Goal: Information Seeking & Learning: Find specific fact

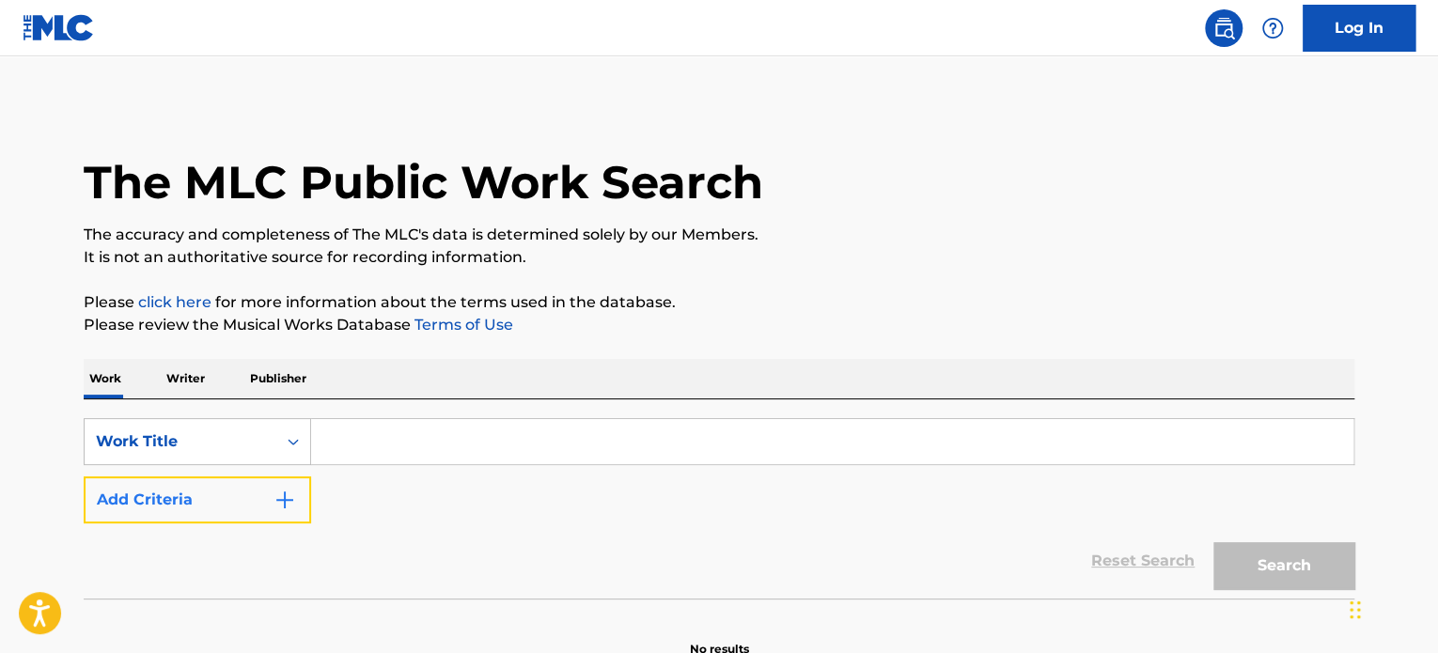
click at [251, 488] on button "Add Criteria" at bounding box center [197, 499] width 227 height 47
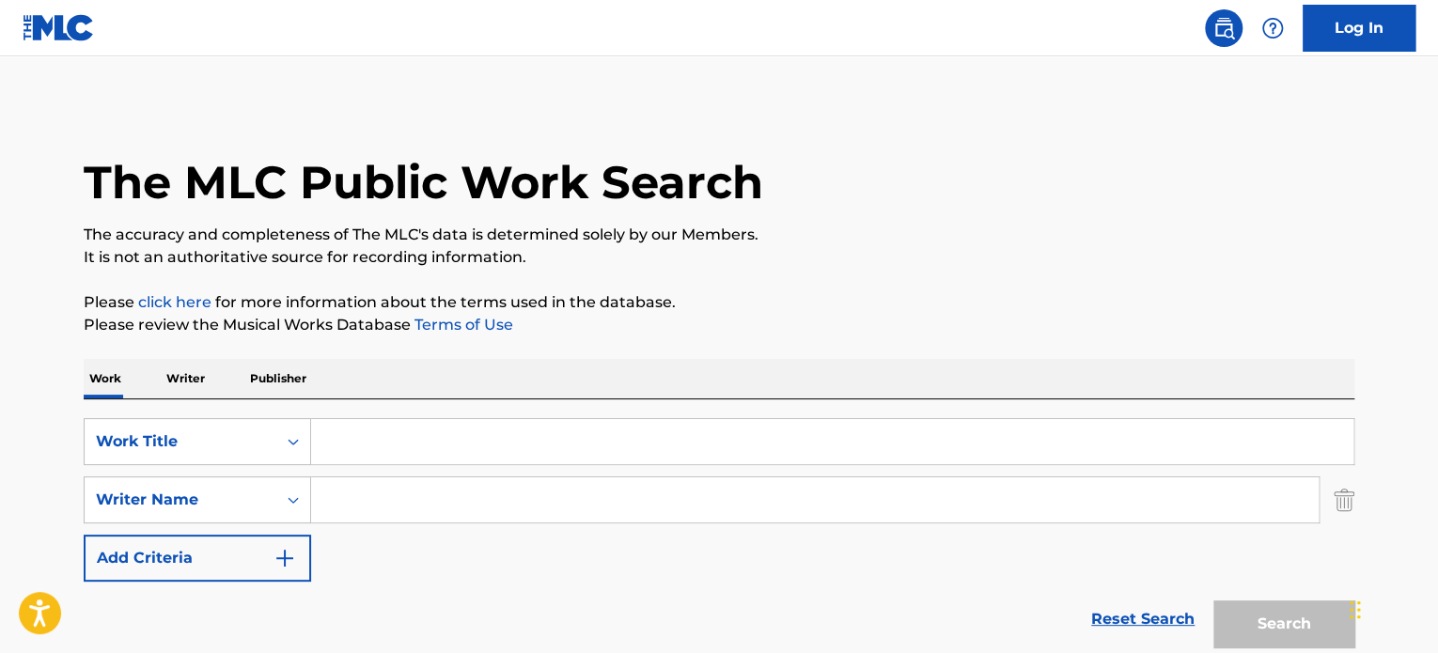
click at [400, 491] on input "Search Form" at bounding box center [814, 499] width 1007 height 45
paste input "[PERSON_NAME]"
type input "[PERSON_NAME]"
click at [365, 446] on input "Search Form" at bounding box center [832, 441] width 1042 height 45
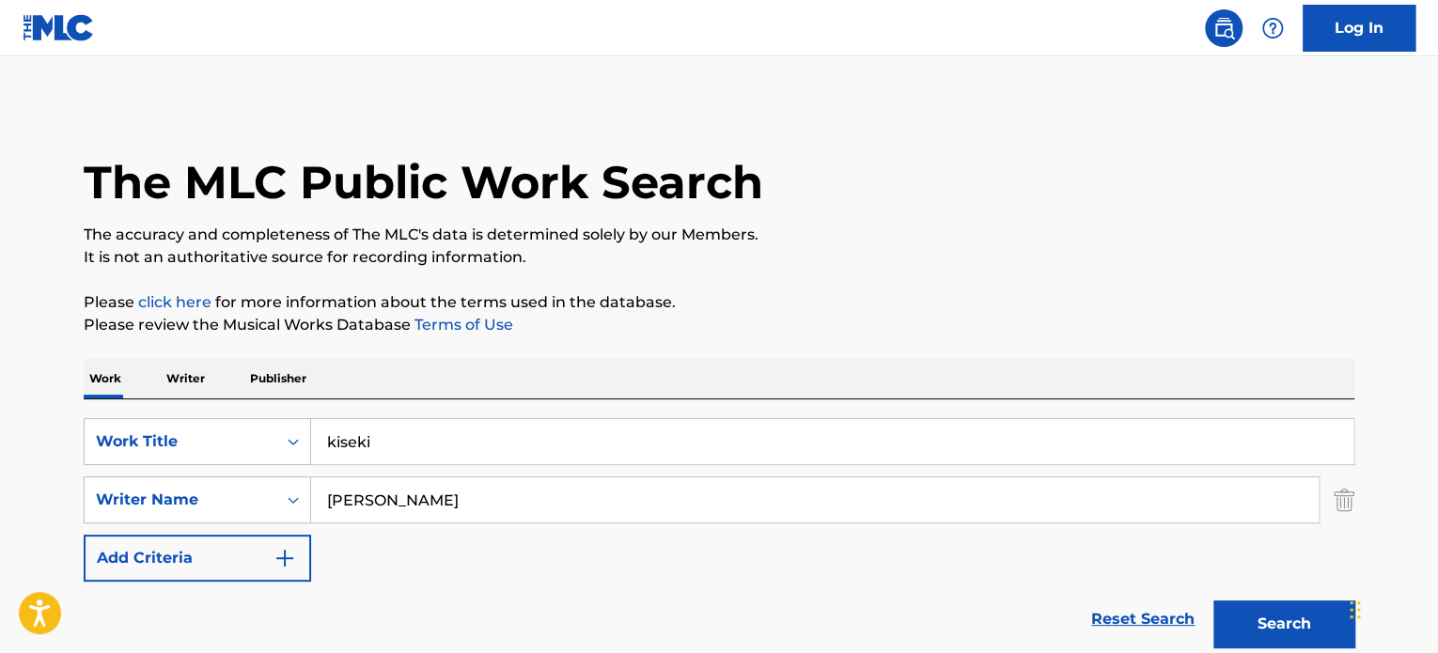
type input "kiseki"
click at [1213, 600] on button "Search" at bounding box center [1283, 623] width 141 height 47
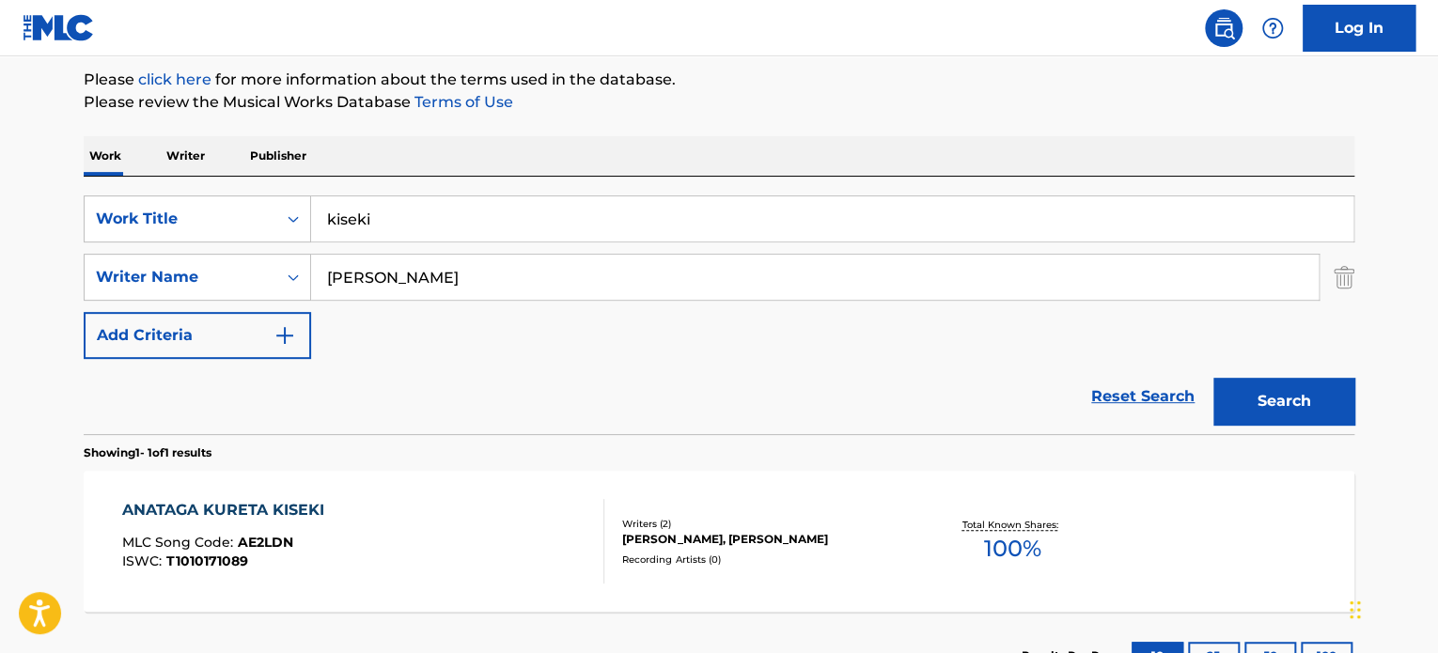
scroll to position [282, 0]
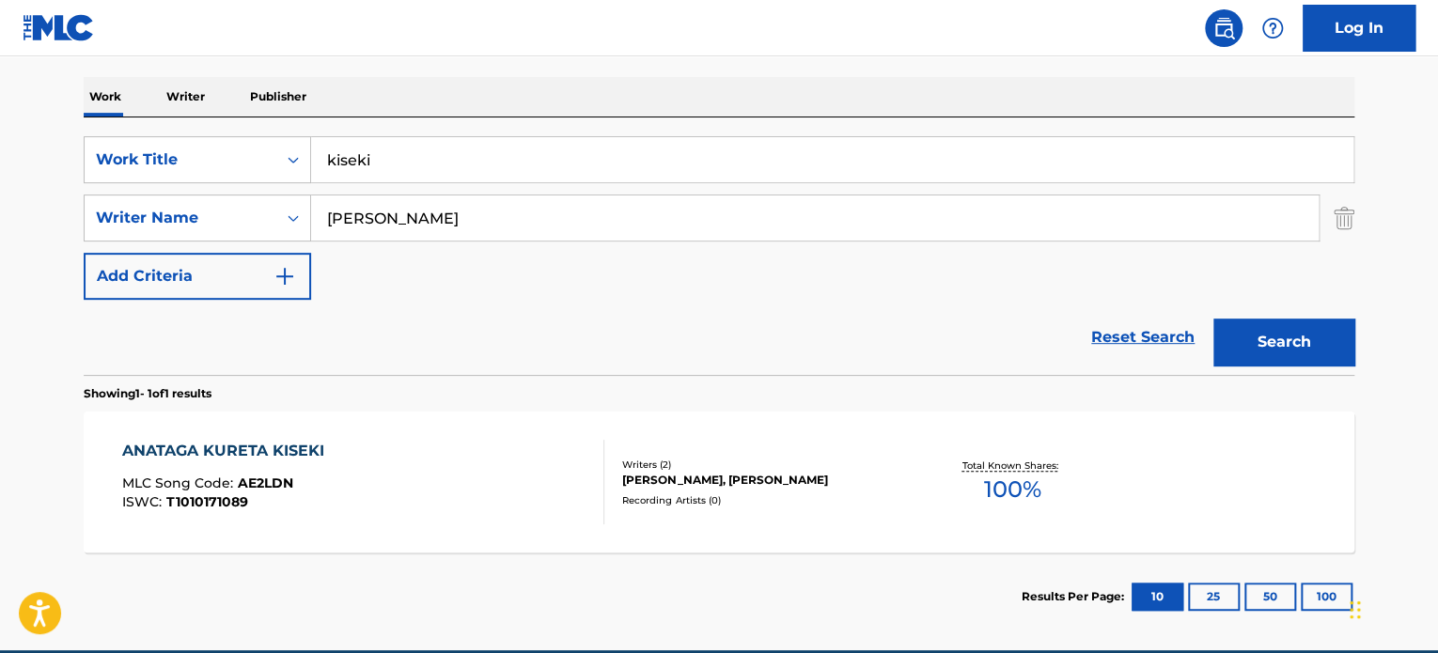
click at [434, 468] on div "ANATAGA KURETA KISEKI MLC Song Code : AE2LDN ISWC : T1010171089" at bounding box center [363, 482] width 483 height 85
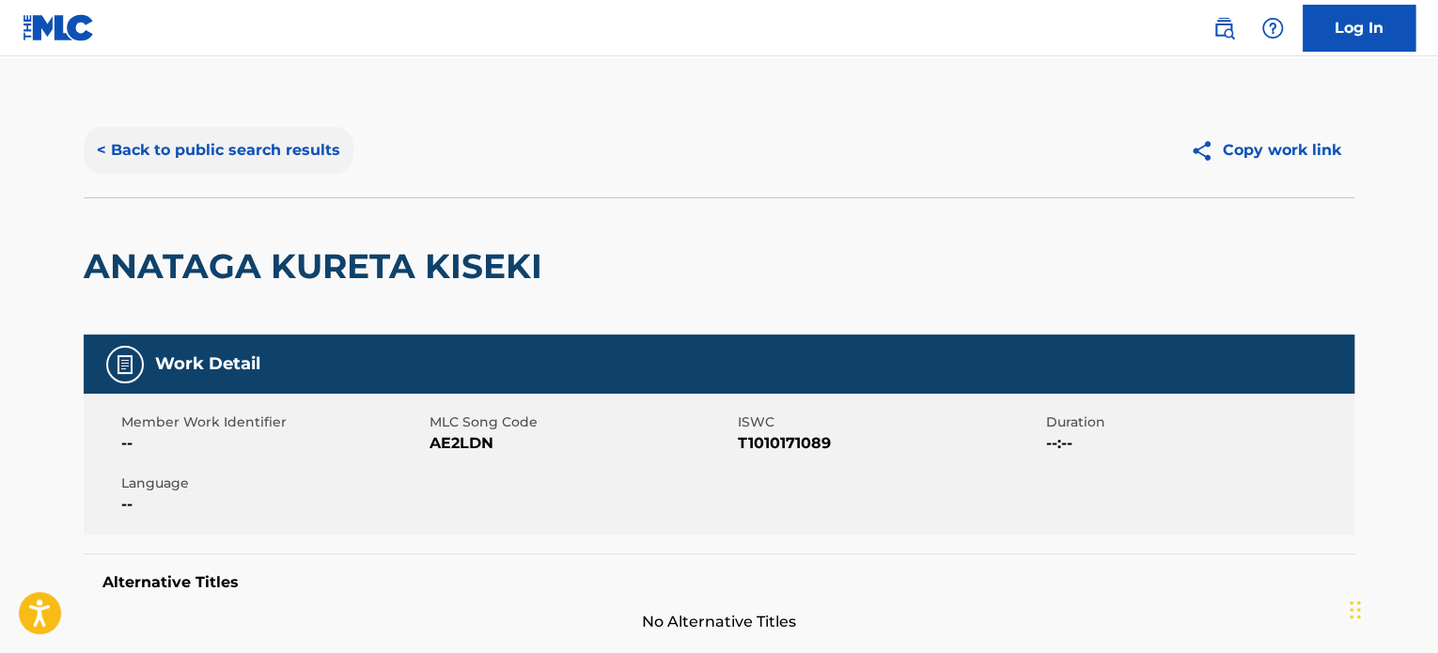
click at [139, 144] on button "< Back to public search results" at bounding box center [219, 150] width 270 height 47
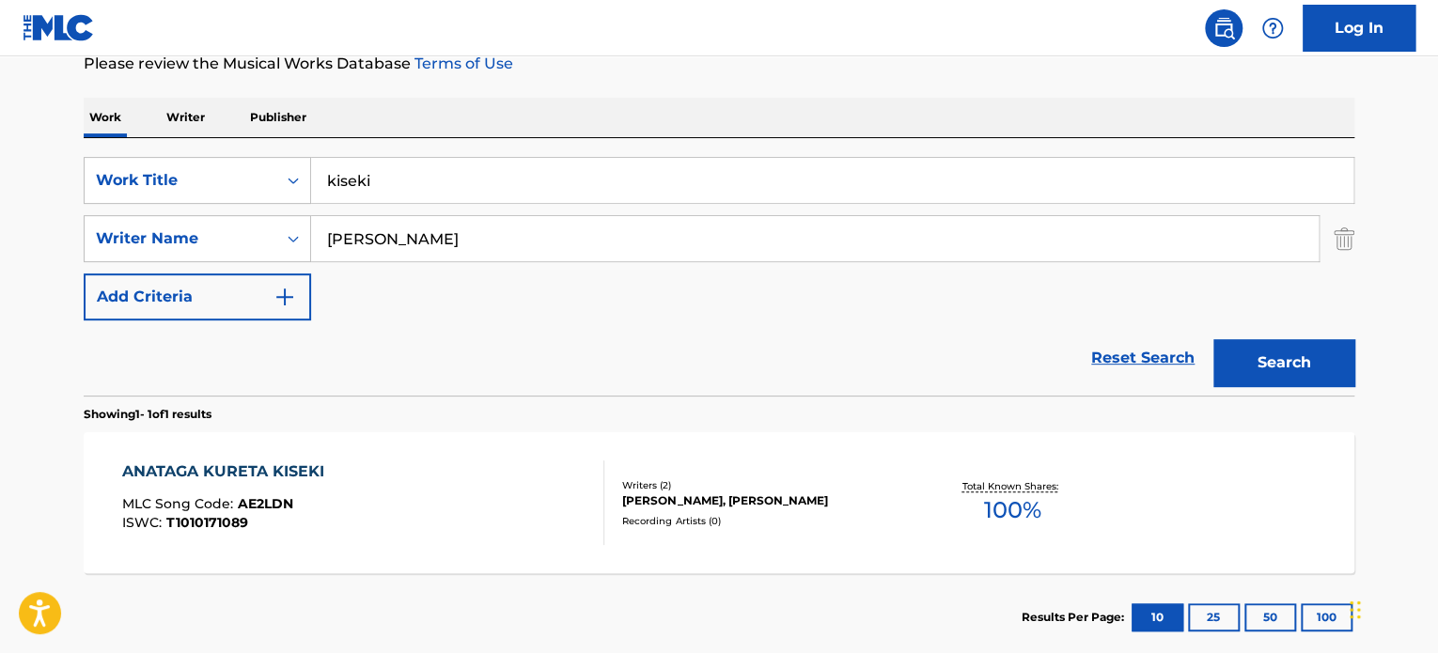
click at [475, 240] on input "[PERSON_NAME]" at bounding box center [814, 238] width 1007 height 45
type input "[PERSON_NAME]"
click at [387, 183] on input "kiseki" at bounding box center [832, 180] width 1042 height 45
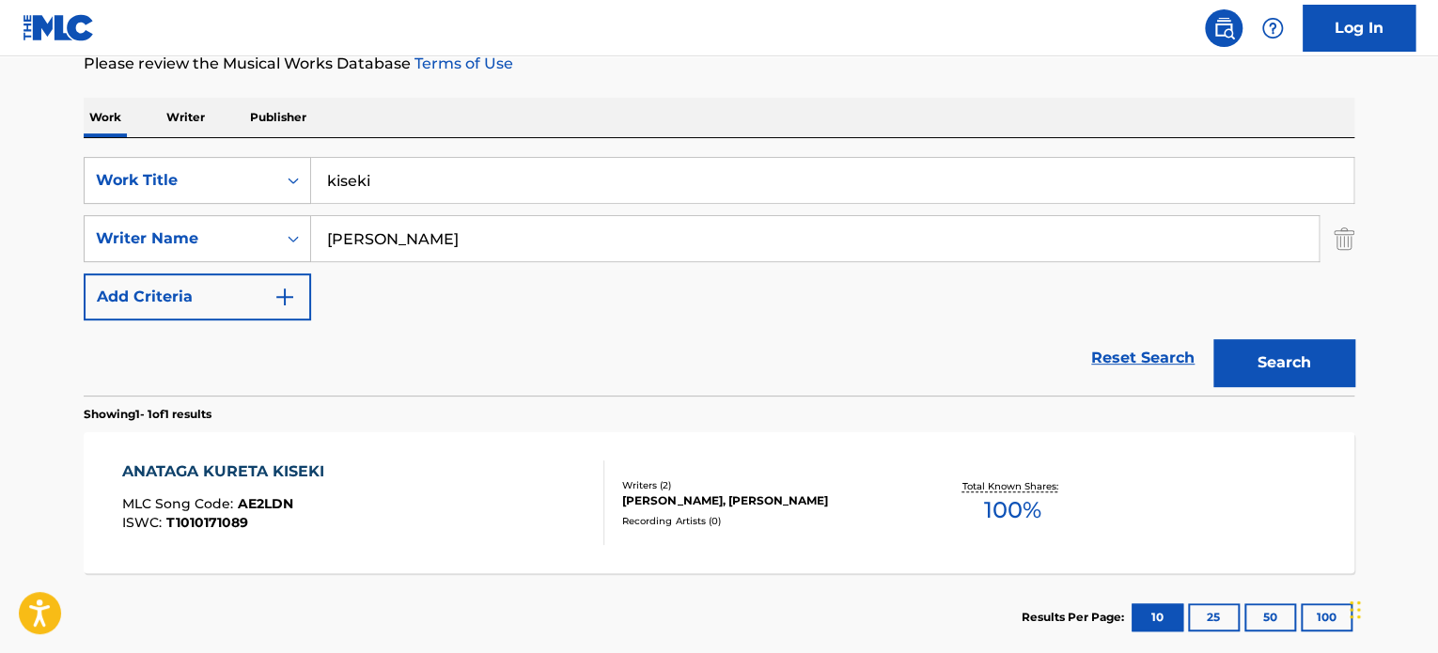
click at [387, 183] on input "kiseki" at bounding box center [832, 180] width 1042 height 45
type input "big"
click at [1252, 353] on button "Search" at bounding box center [1283, 362] width 141 height 47
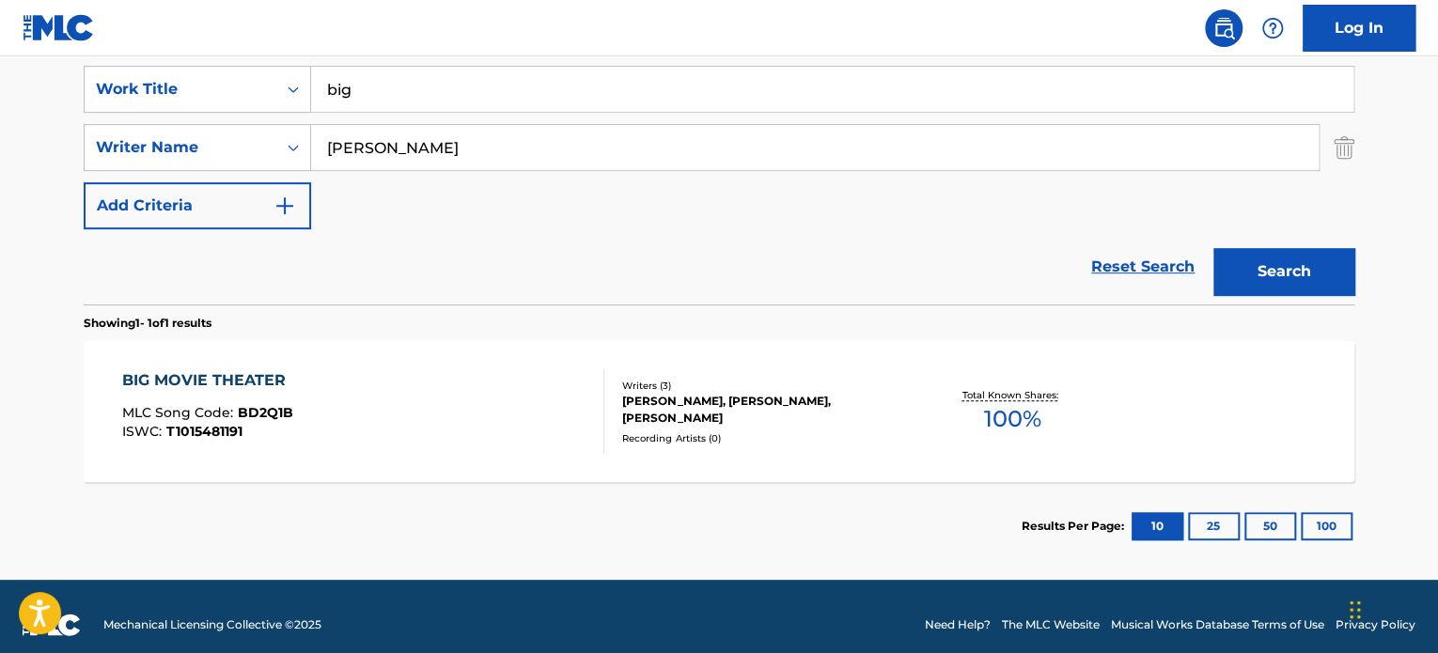
scroll to position [368, 0]
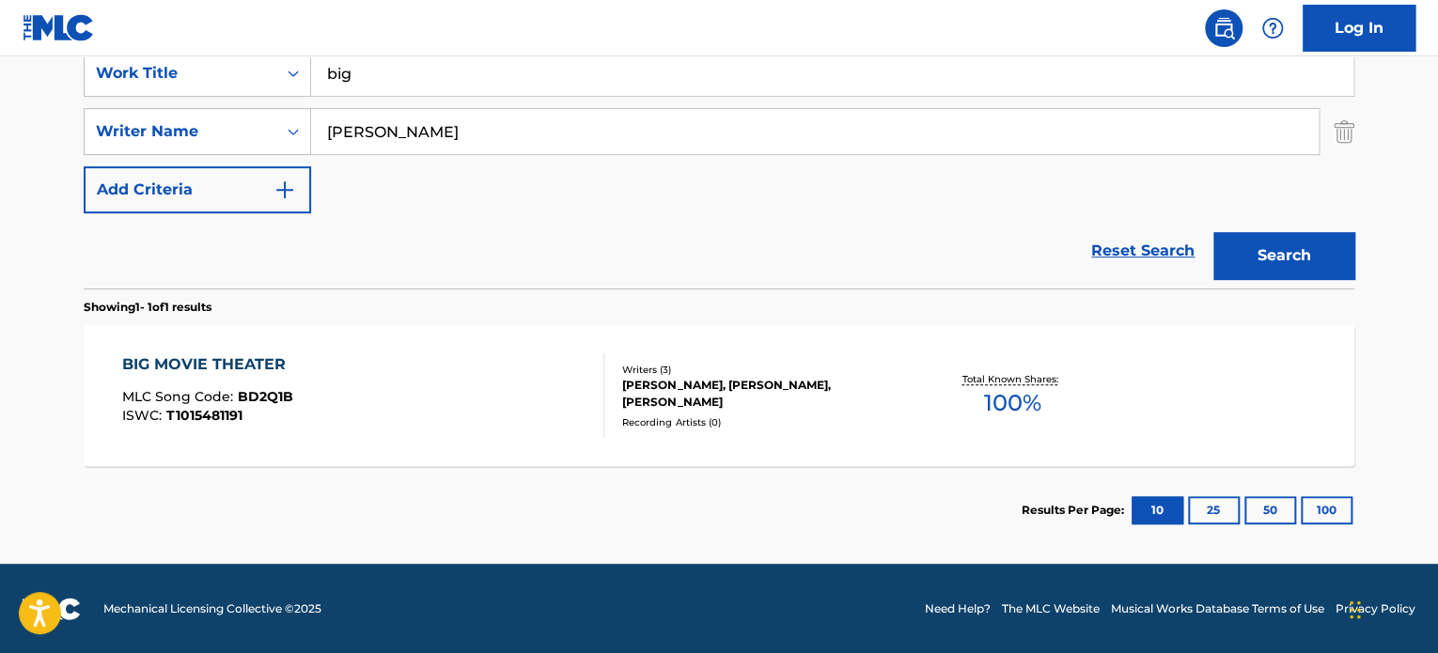
click at [498, 375] on div "BIG MOVIE THEATER MLC Song Code : BD2Q1B ISWC : T1015481191" at bounding box center [363, 395] width 483 height 85
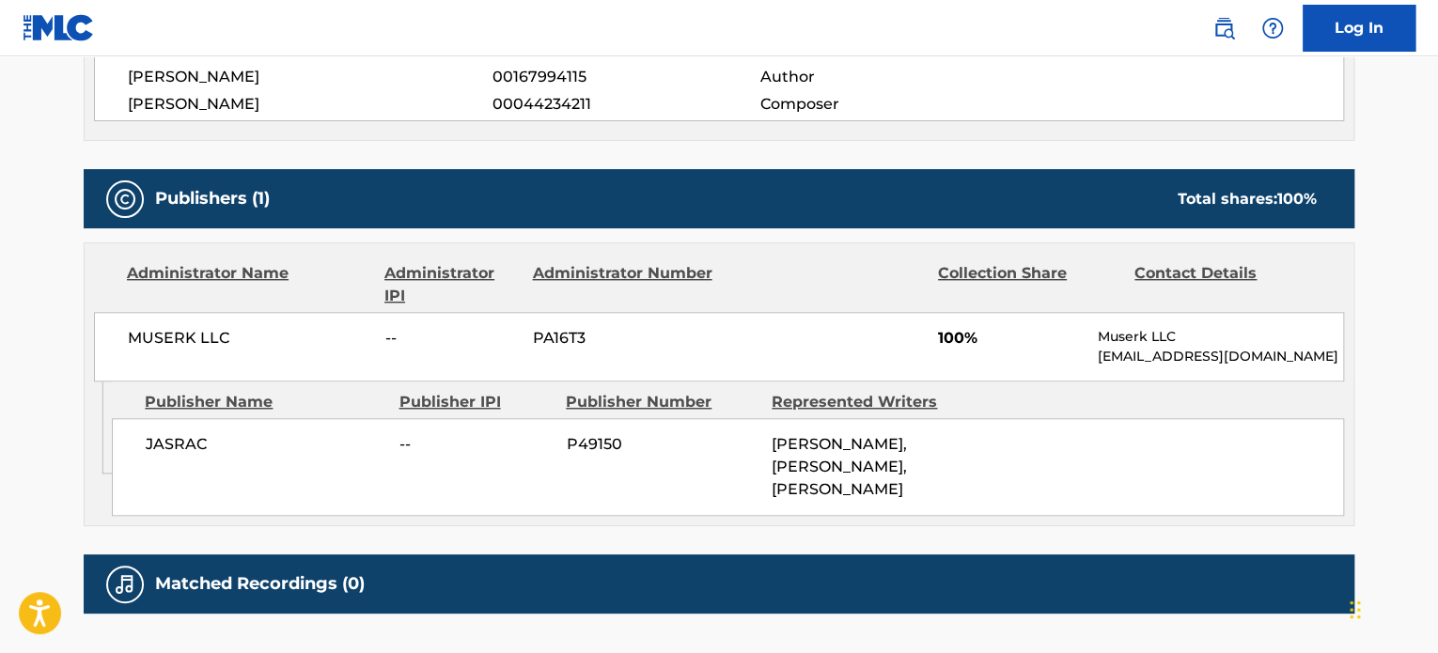
scroll to position [752, 0]
